Goal: Navigation & Orientation: Go to known website

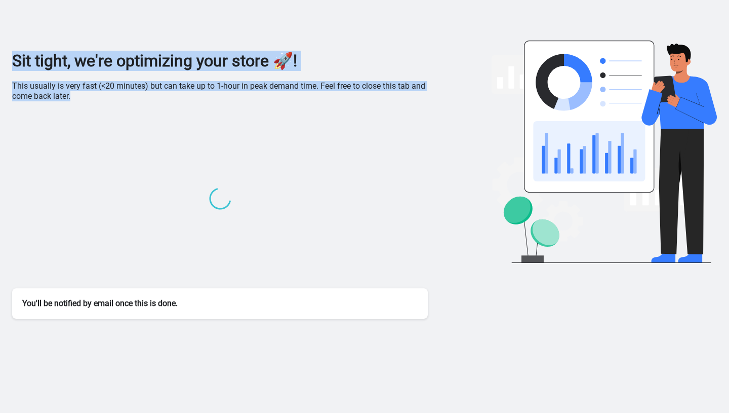
click at [364, 181] on div at bounding box center [220, 199] width 416 height 177
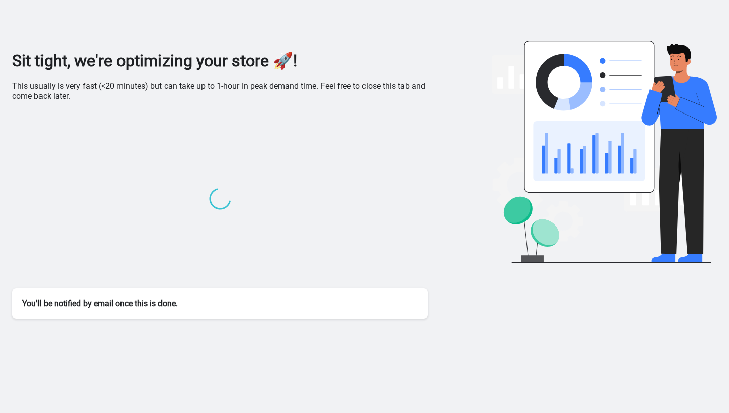
click at [364, 181] on div at bounding box center [220, 199] width 416 height 177
click at [81, 105] on div "Sit tight, we're optimizing your store 🚀! This usually is very fast (<20 minute…" at bounding box center [220, 185] width 416 height 268
click at [63, 80] on div "Sit tight, we're optimizing your store 🚀! This usually is very fast (<20 minute…" at bounding box center [220, 185] width 416 height 268
click at [111, 127] on div at bounding box center [220, 199] width 416 height 177
